Goal: Task Accomplishment & Management: Use online tool/utility

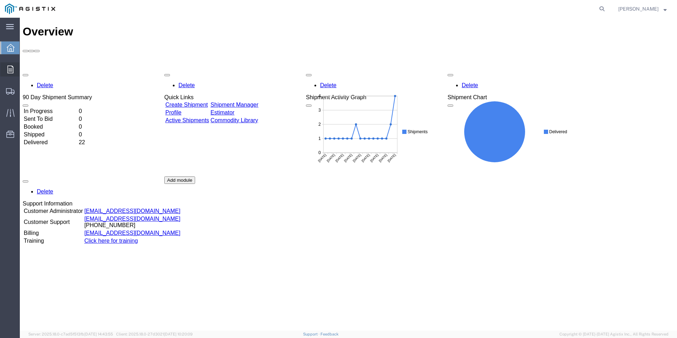
click at [12, 65] on div at bounding box center [10, 69] width 20 height 14
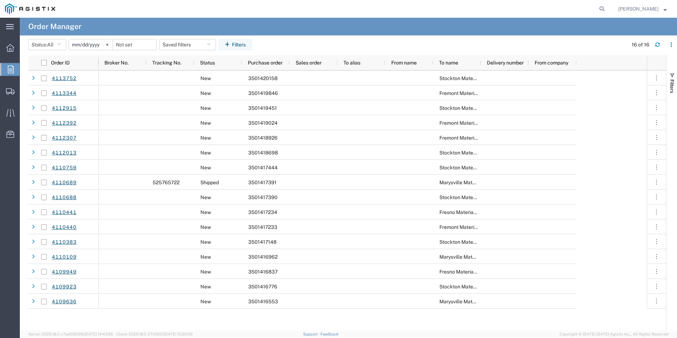
click at [96, 44] on input "[DATE]" at bounding box center [91, 44] width 44 height 11
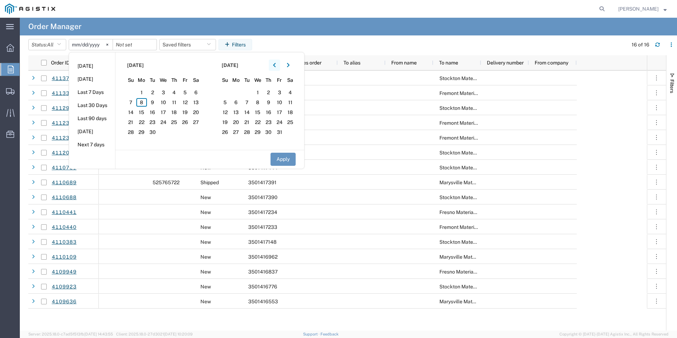
click at [276, 64] on icon "button" at bounding box center [274, 65] width 3 height 5
click at [153, 91] on span "1" at bounding box center [152, 92] width 11 height 9
click at [285, 159] on button "Apply" at bounding box center [283, 159] width 25 height 13
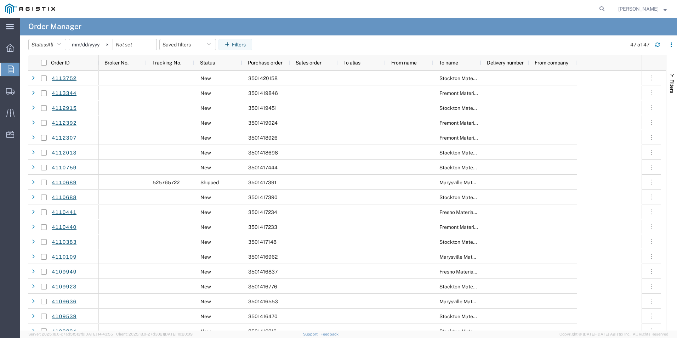
click at [87, 46] on input "[DATE]" at bounding box center [91, 44] width 44 height 11
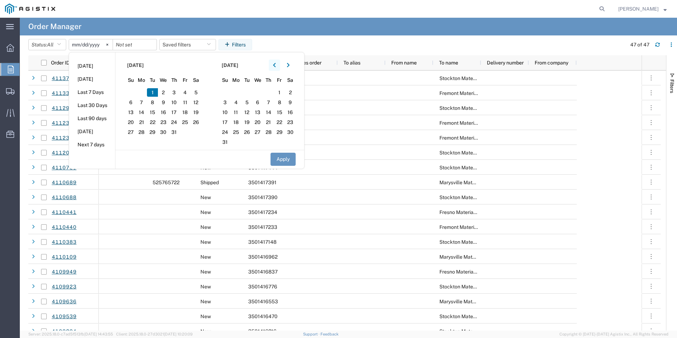
click at [276, 64] on icon "button" at bounding box center [274, 65] width 3 height 5
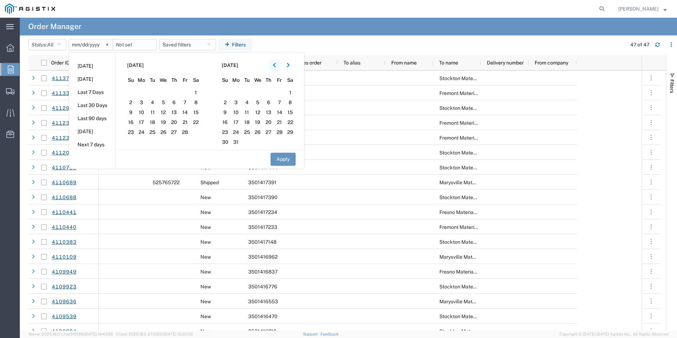
click at [276, 64] on icon "button" at bounding box center [274, 65] width 3 height 5
click at [275, 63] on button "button" at bounding box center [274, 65] width 11 height 11
click at [289, 63] on icon "button" at bounding box center [288, 65] width 3 height 5
click at [283, 160] on button "Apply" at bounding box center [283, 159] width 25 height 13
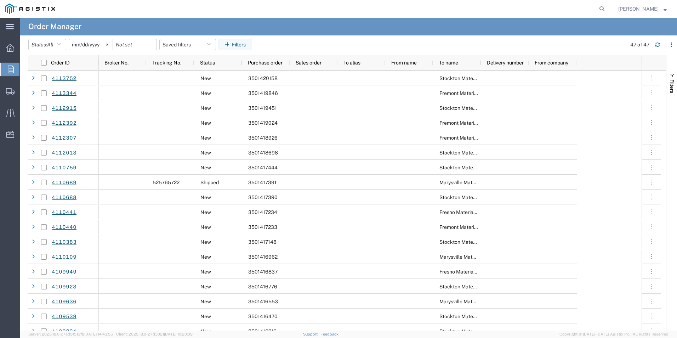
click at [97, 44] on input "[DATE]" at bounding box center [91, 44] width 44 height 11
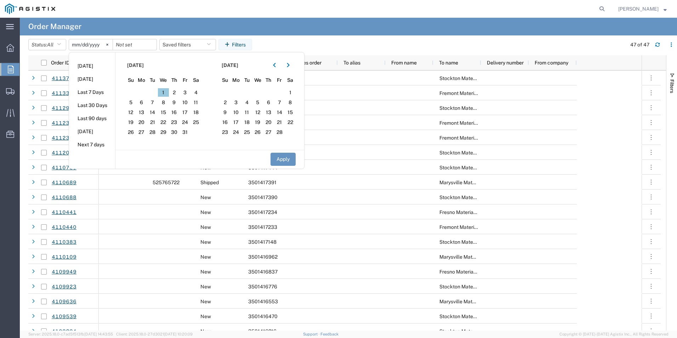
click at [165, 93] on span "1" at bounding box center [163, 92] width 11 height 9
click at [287, 160] on button "Apply" at bounding box center [283, 159] width 25 height 13
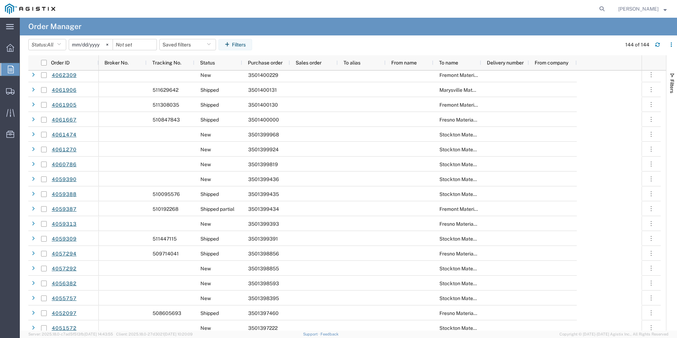
click at [98, 44] on input "[DATE]" at bounding box center [91, 44] width 44 height 11
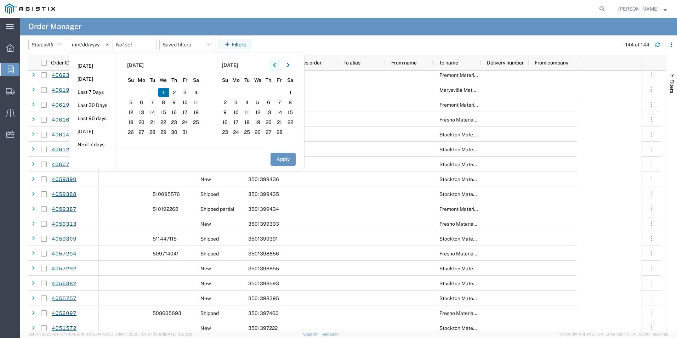
click at [275, 63] on button "button" at bounding box center [274, 65] width 11 height 11
click at [134, 91] on span "1" at bounding box center [130, 92] width 11 height 9
click at [283, 159] on button "Apply" at bounding box center [283, 159] width 25 height 13
type input "[DATE]"
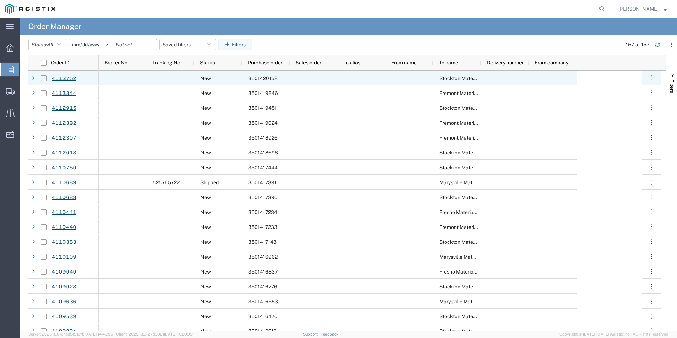
click at [45, 78] on input "Press Space to toggle row selection (unchecked)" at bounding box center [44, 78] width 6 height 6
checkbox input "true"
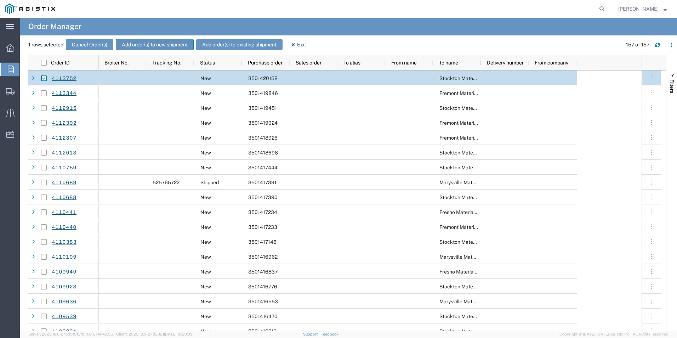
click at [153, 44] on button "Add order(s) to new shipment" at bounding box center [155, 44] width 78 height 11
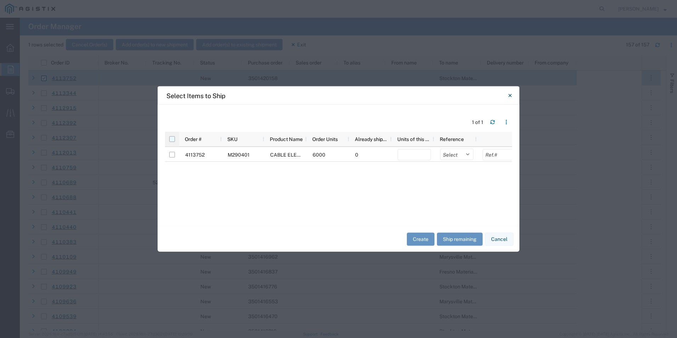
click at [173, 139] on input "checkbox" at bounding box center [172, 139] width 6 height 6
checkbox input "true"
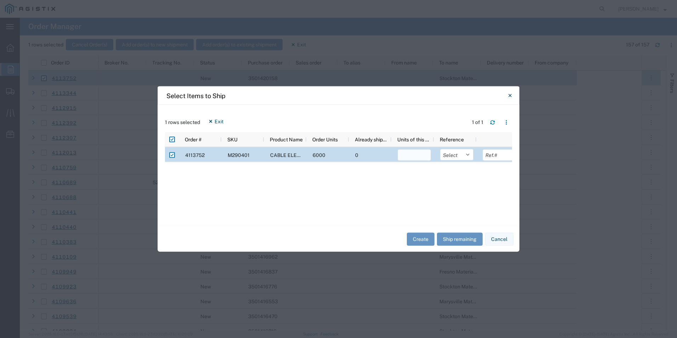
click at [415, 155] on input "number" at bounding box center [414, 154] width 33 height 11
type input "6000"
click at [420, 241] on button "Create" at bounding box center [421, 238] width 28 height 13
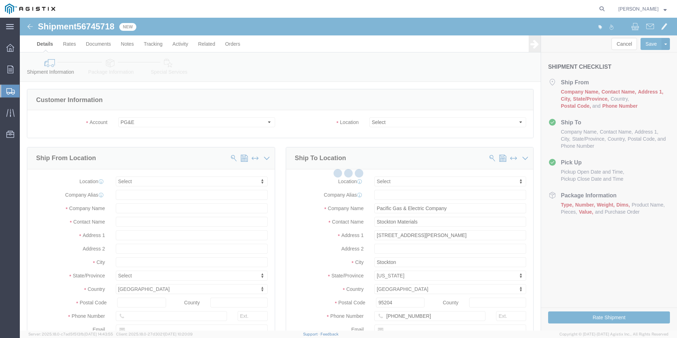
select select
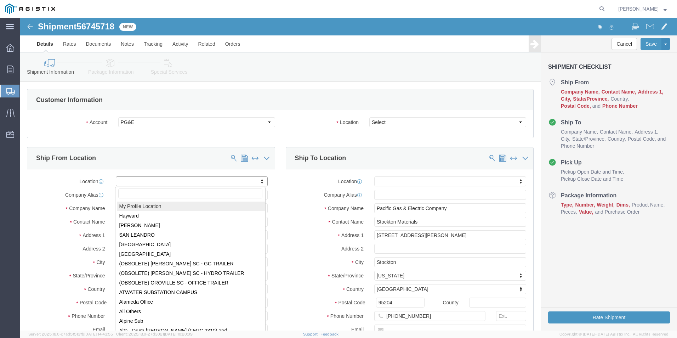
select select "MYPROFILE"
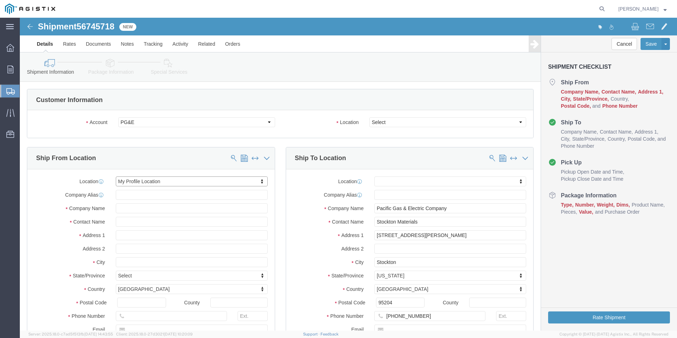
select select "OK"
click select "Select All Others [GEOGRAPHIC_DATA] [GEOGRAPHIC_DATA] [GEOGRAPHIC_DATA] [GEOGRA…"
select select "23082"
click select "Select All Others [GEOGRAPHIC_DATA] [GEOGRAPHIC_DATA] [GEOGRAPHIC_DATA] [GEOGRA…"
drag, startPoint x: 411, startPoint y: 205, endPoint x: 328, endPoint y: 203, distance: 82.9
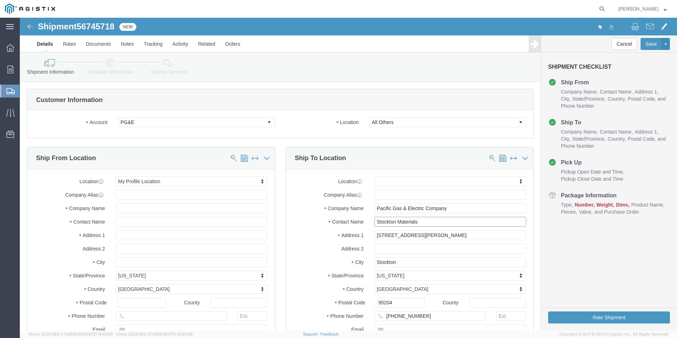
click div "Contact Name Stockton Materials"
type input "p"
type input "PRIMA [PERSON_NAME]"
click input "[PHONE_NUMBER]"
type input "9"
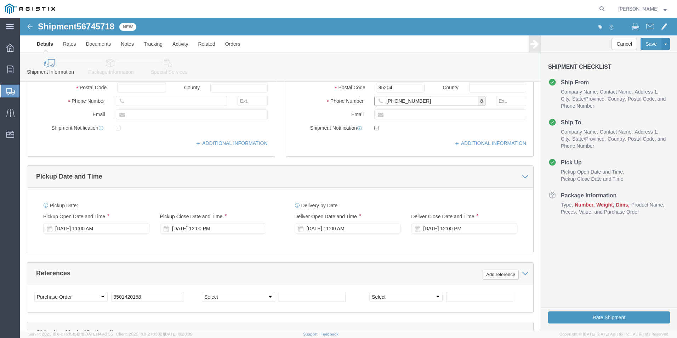
scroll to position [248, 0]
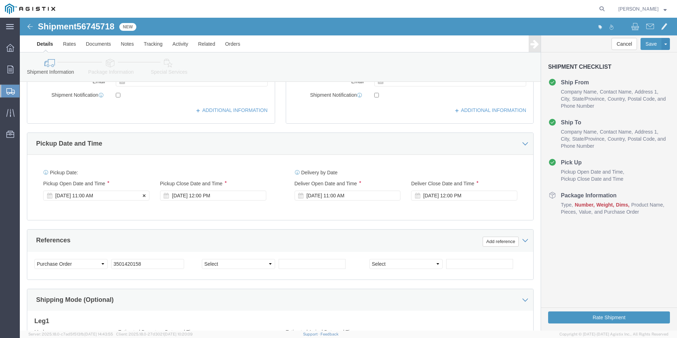
type input "[PHONE_NUMBER]"
click div "[DATE] 11:00 AM"
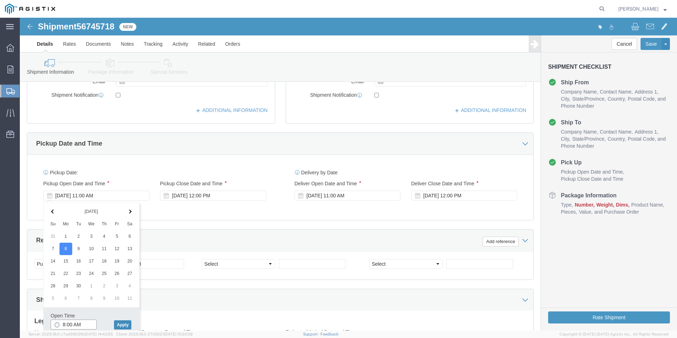
type input "8:00 AM"
click button "Apply"
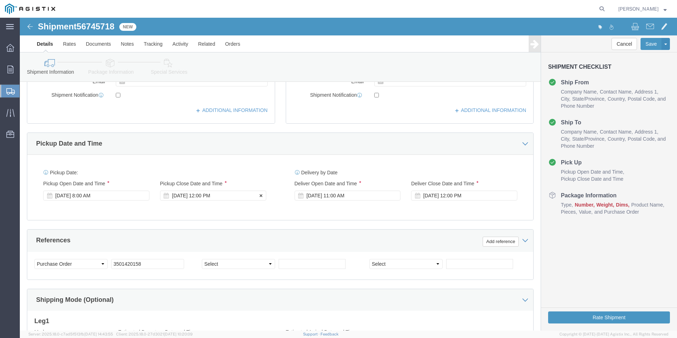
click div "[DATE] 12:00 PM"
type input "3:30 PM"
click button "Apply"
click div "[DATE] 11:00 AM"
type input "8:00 AM"
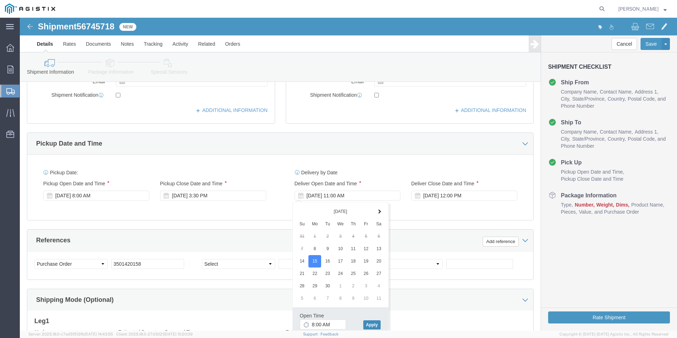
click button "Apply"
click div "[DATE] 12:00 PM"
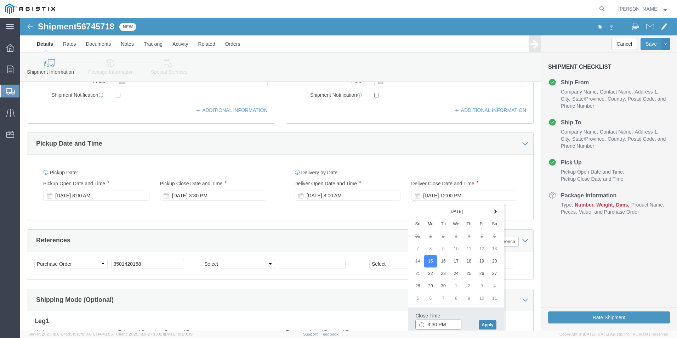
type input "3:30 PM"
click button "Apply"
click select "Select Account Type Activity ID Airline Appointment Number ASN Batch Request # …"
select select "SALEORDR"
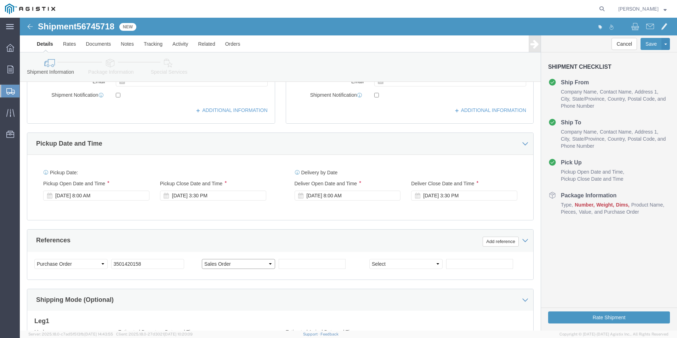
click select "Select Account Type Activity ID Airline Appointment Number ASN Batch Request # …"
type input "272206"
click div "Shipping Mode (Optional)"
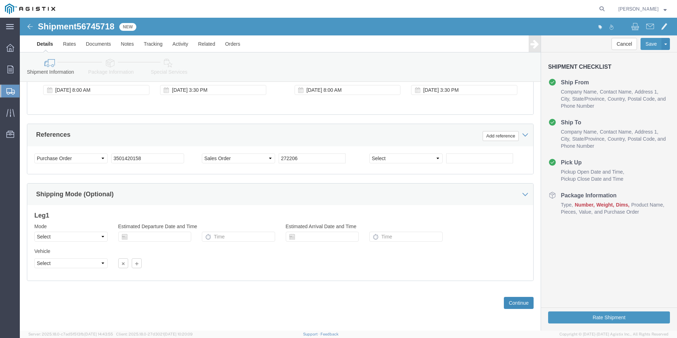
click button "Continue"
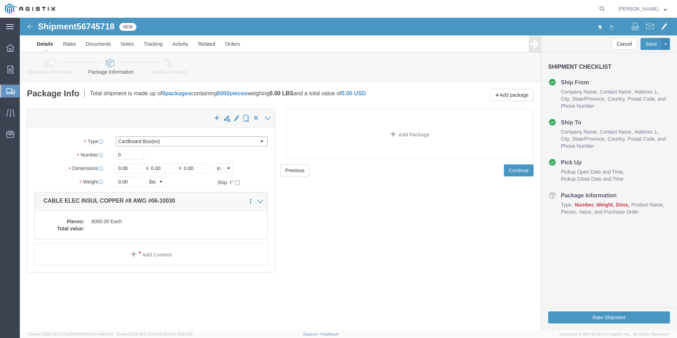
click select "Select Bulk Bundle(s) Cardboard Box(es) Carton(s) Crate(s) Drum(s) (Fiberboard)…"
select select "PSNS"
click select "Select Bulk Bundle(s) Cardboard Box(es) Carton(s) Crate(s) Drum(s) (Fiberboard)…"
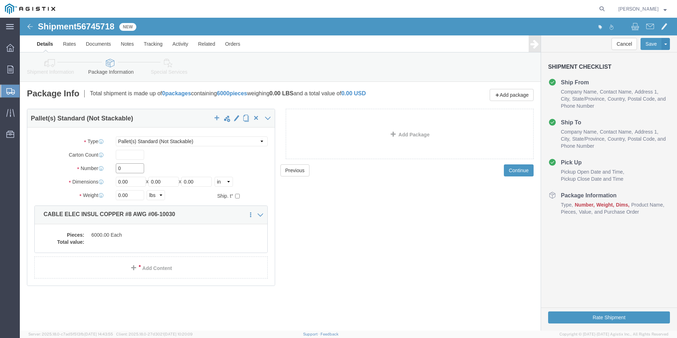
click input "0"
type input "1"
type input "42"
type input "31"
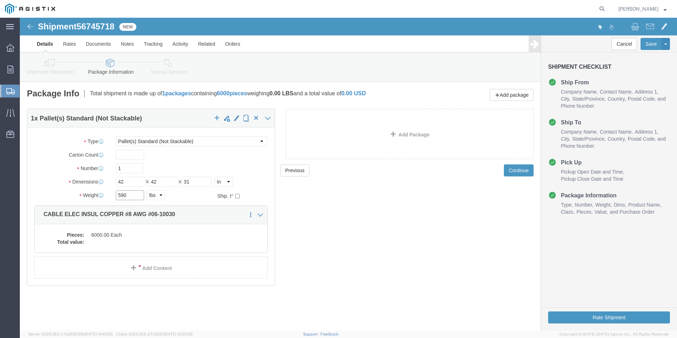
type input "590"
click div "Previous Continue"
click dd "6000.00 Each"
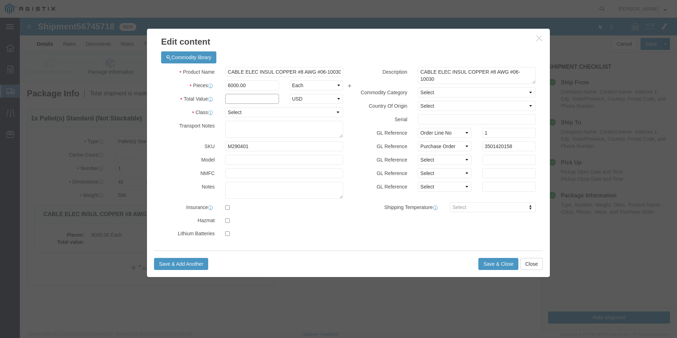
click input "text"
type input "4784.40"
click input "text"
type input "110520"
click label
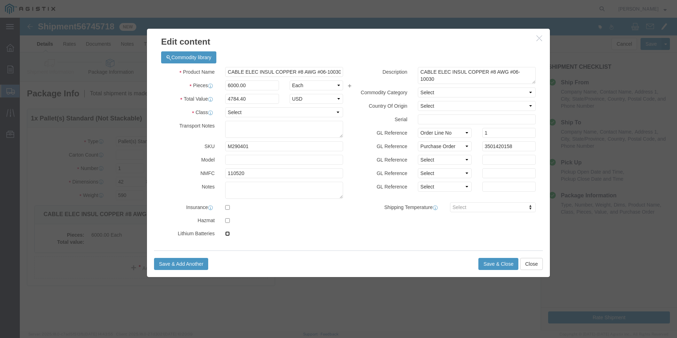
click input "checkbox"
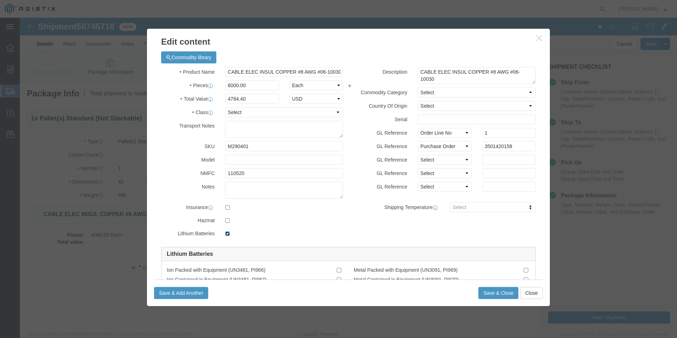
click input "checkbox"
checkbox input "false"
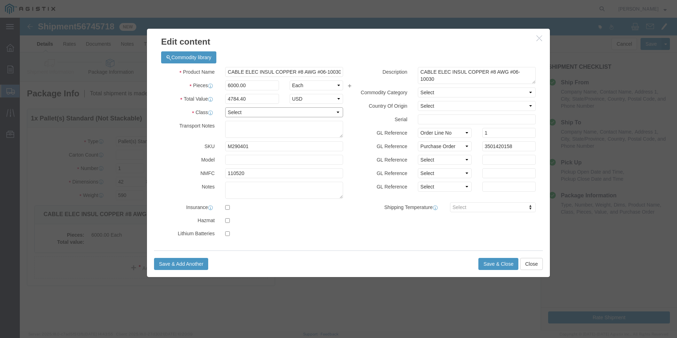
click select "Select 50 55 60 65 70 85 92.5 100 125 175 250 300 400"
select select "60"
click select "Select 50 55 60 65 70 85 92.5 100 125 175 250 300 400"
click div "Product Name CABLE ELEC INSUL COPPER #8 AWG #06-10030 Pieces 6000.00 Select Bag…"
click button "Save & Close"
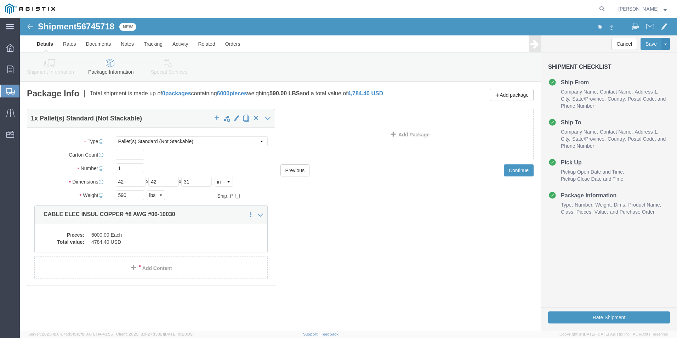
click div "Previous Continue"
click button "Rate Shipment"
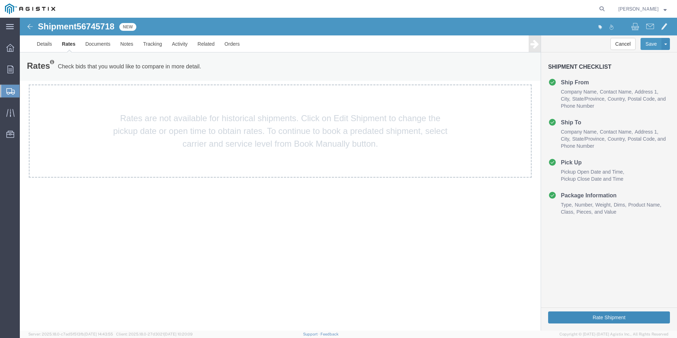
click at [599, 319] on button "Rate Shipment" at bounding box center [609, 317] width 122 height 12
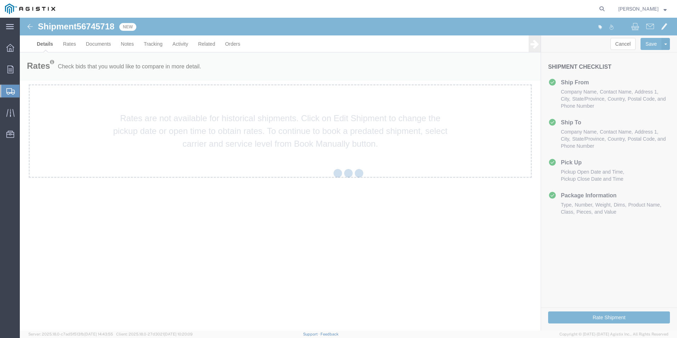
select select "38148"
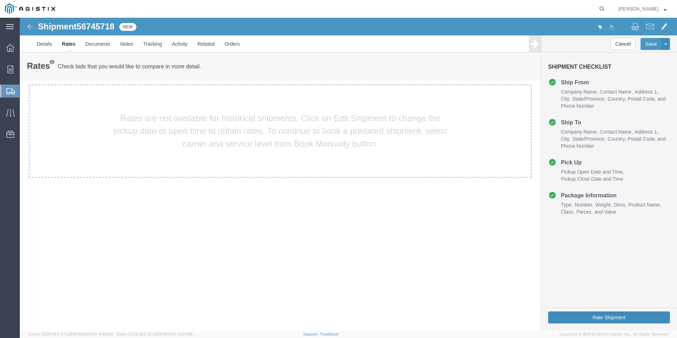
click at [598, 318] on button "Rate Shipment" at bounding box center [609, 317] width 122 height 12
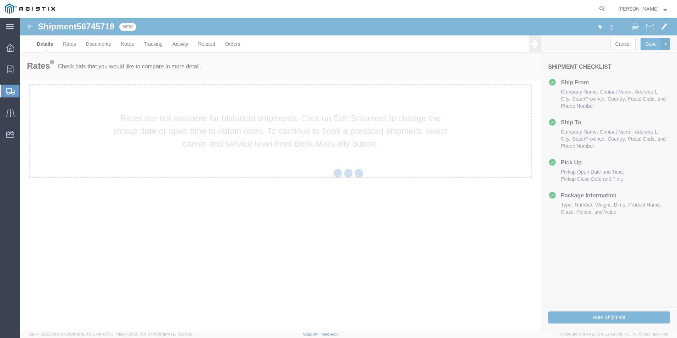
select select "38148"
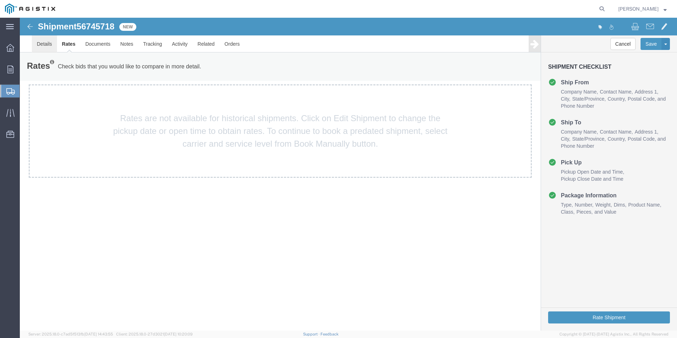
click at [46, 45] on link "Details" at bounding box center [44, 43] width 25 height 17
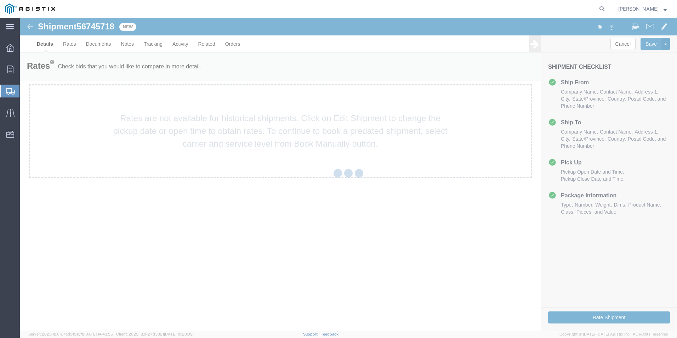
select select "38148"
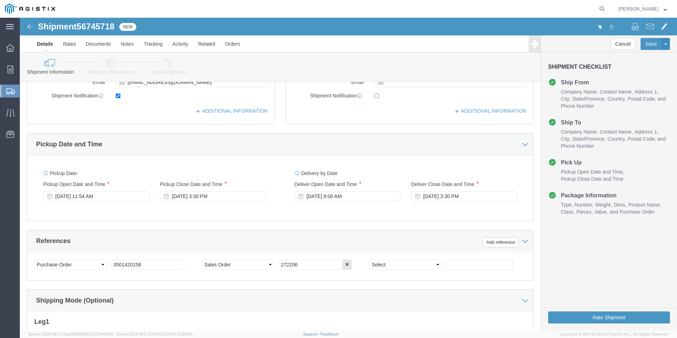
scroll to position [354, 0]
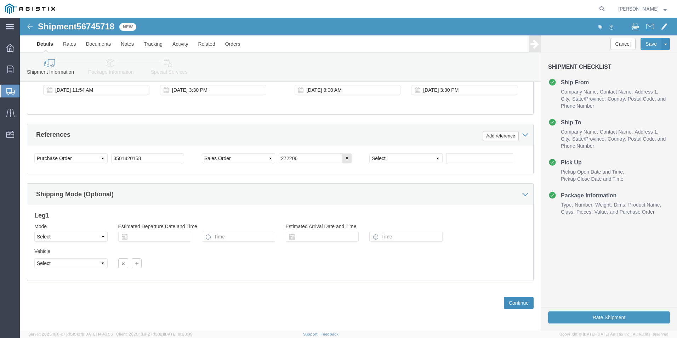
click button "Continue"
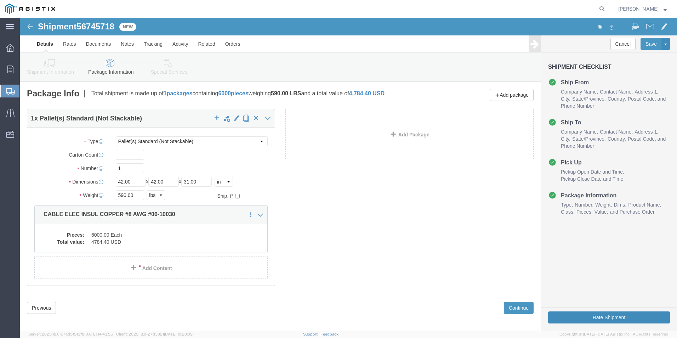
click button "Rate Shipment"
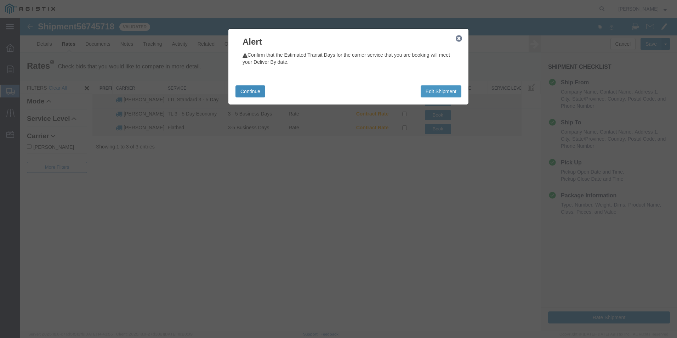
click at [244, 91] on button "Continue" at bounding box center [251, 91] width 30 height 12
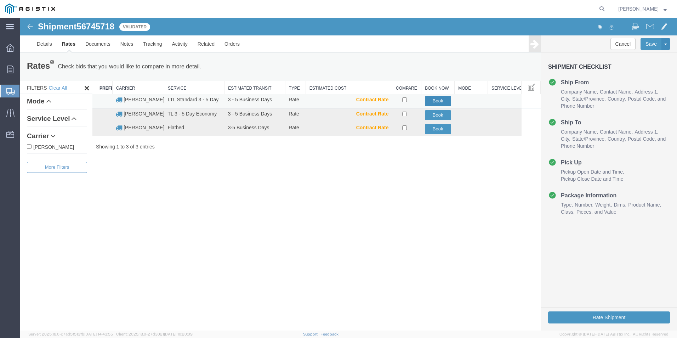
click at [439, 98] on button "Book" at bounding box center [438, 101] width 26 height 10
